Goal: Find specific page/section: Find specific page/section

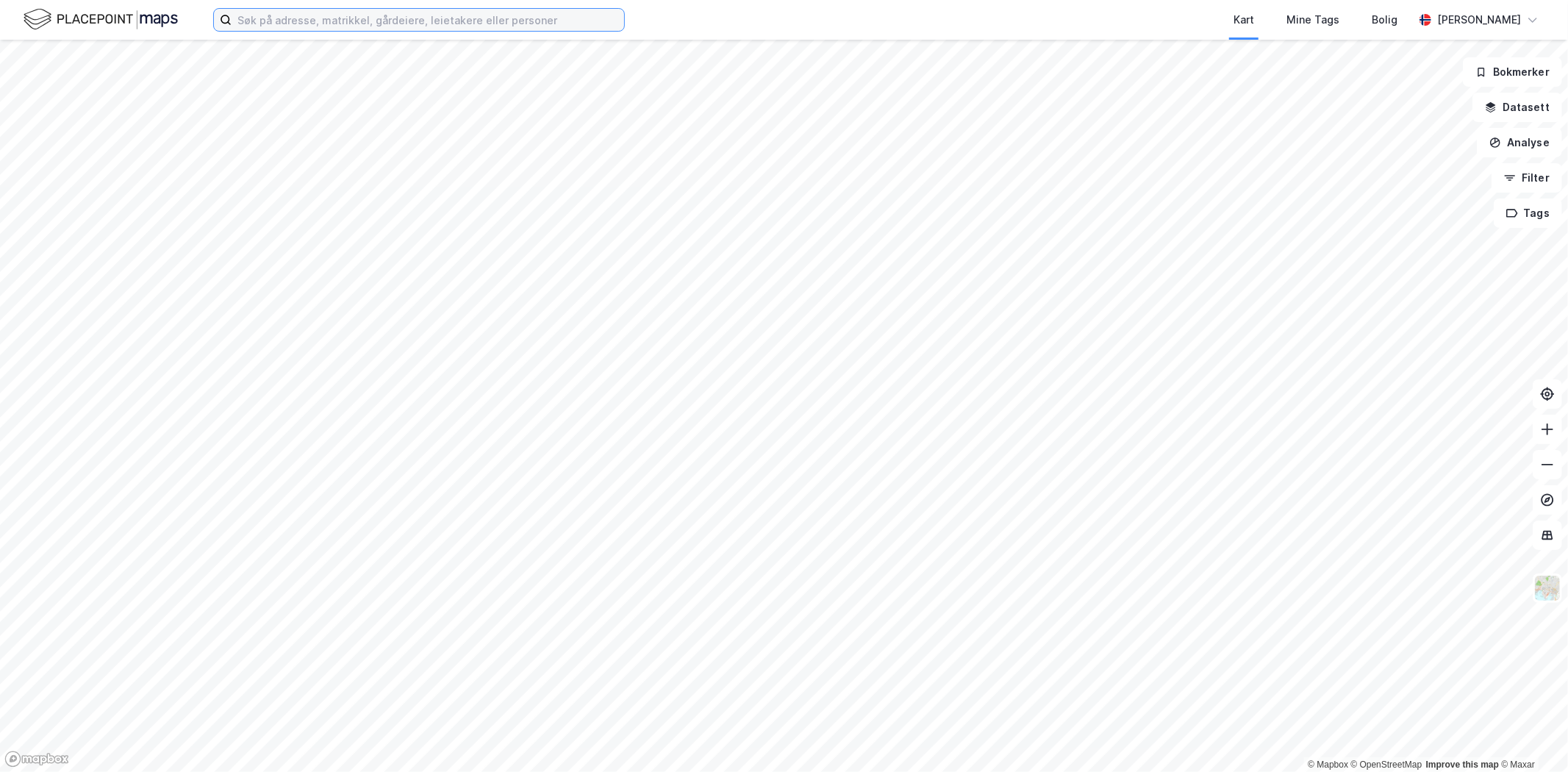
click at [316, 28] on input at bounding box center [427, 20] width 393 height 22
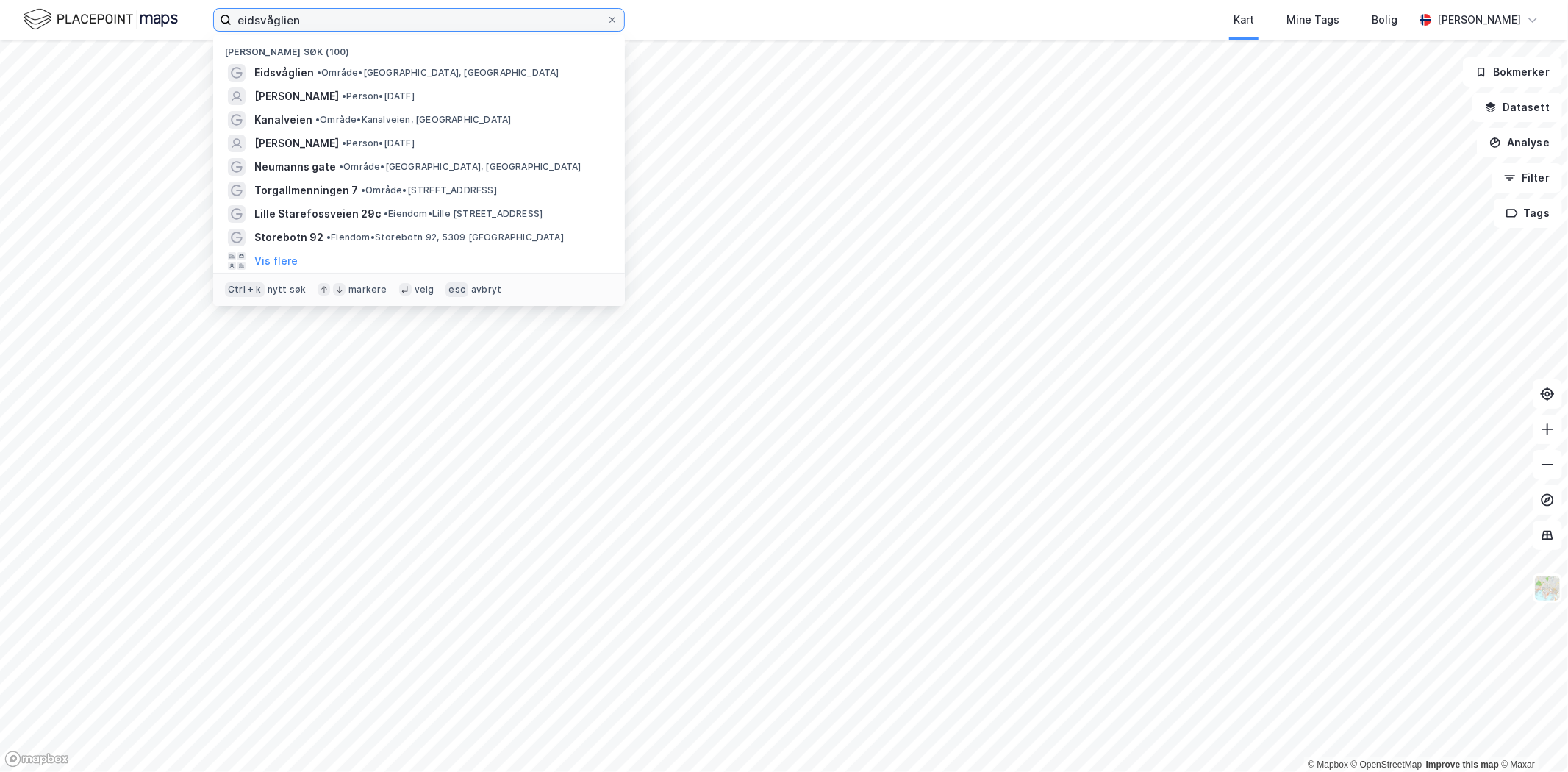
type input "eidsvåglien"
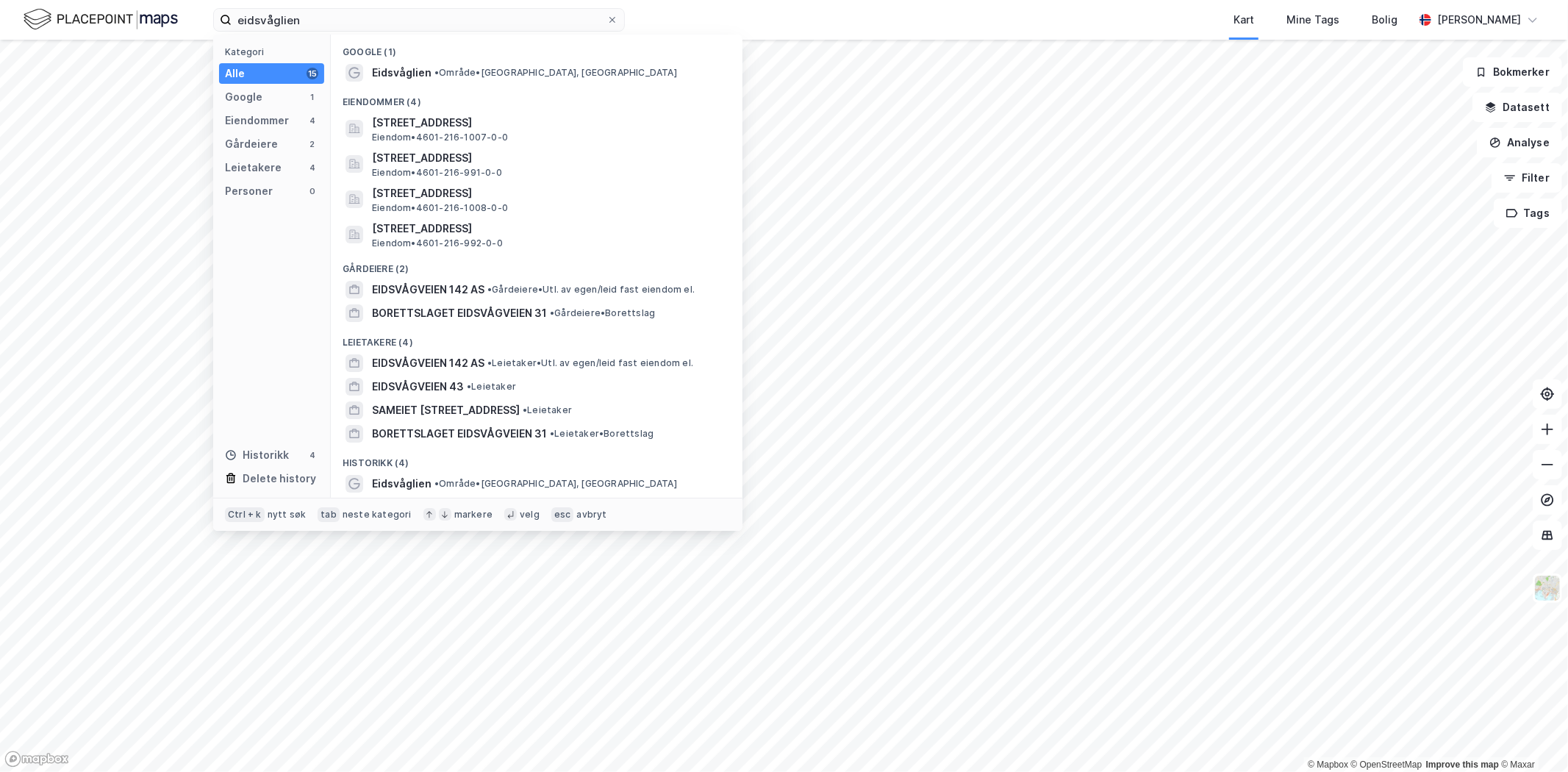
click at [408, 74] on span "Eidsvåglien" at bounding box center [401, 72] width 59 height 18
